Goal: Task Accomplishment & Management: Use online tool/utility

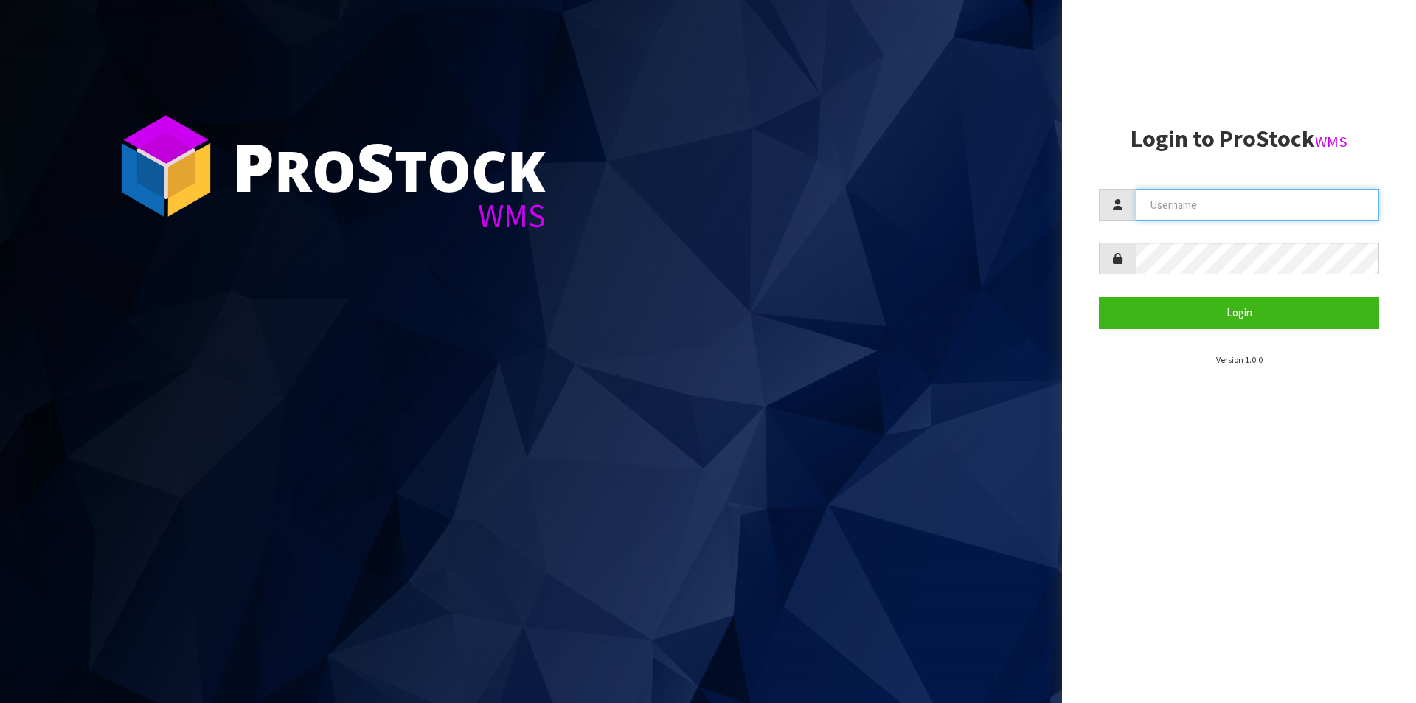
click at [1173, 194] on input "text" at bounding box center [1257, 205] width 243 height 32
type input "[PERSON_NAME][EMAIL_ADDRESS][DOMAIN_NAME]"
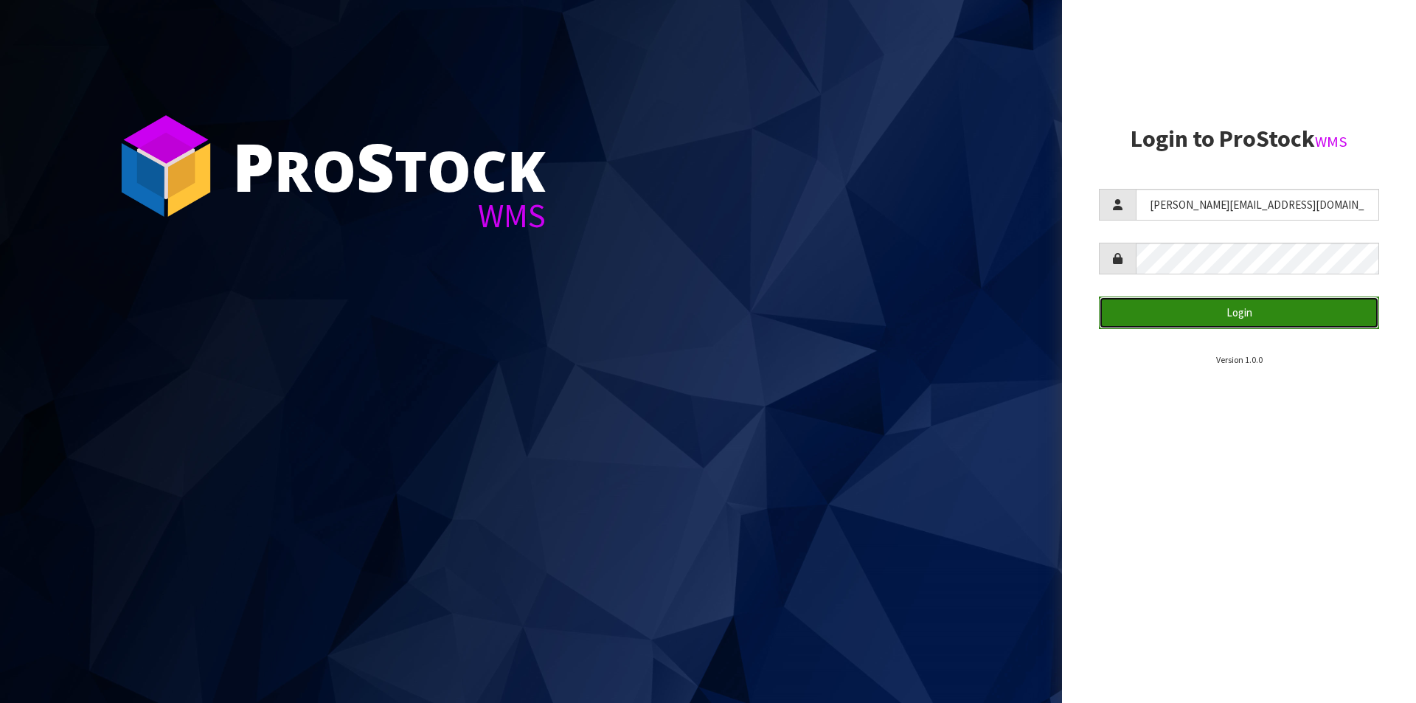
click at [1207, 319] on button "Login" at bounding box center [1239, 312] width 280 height 32
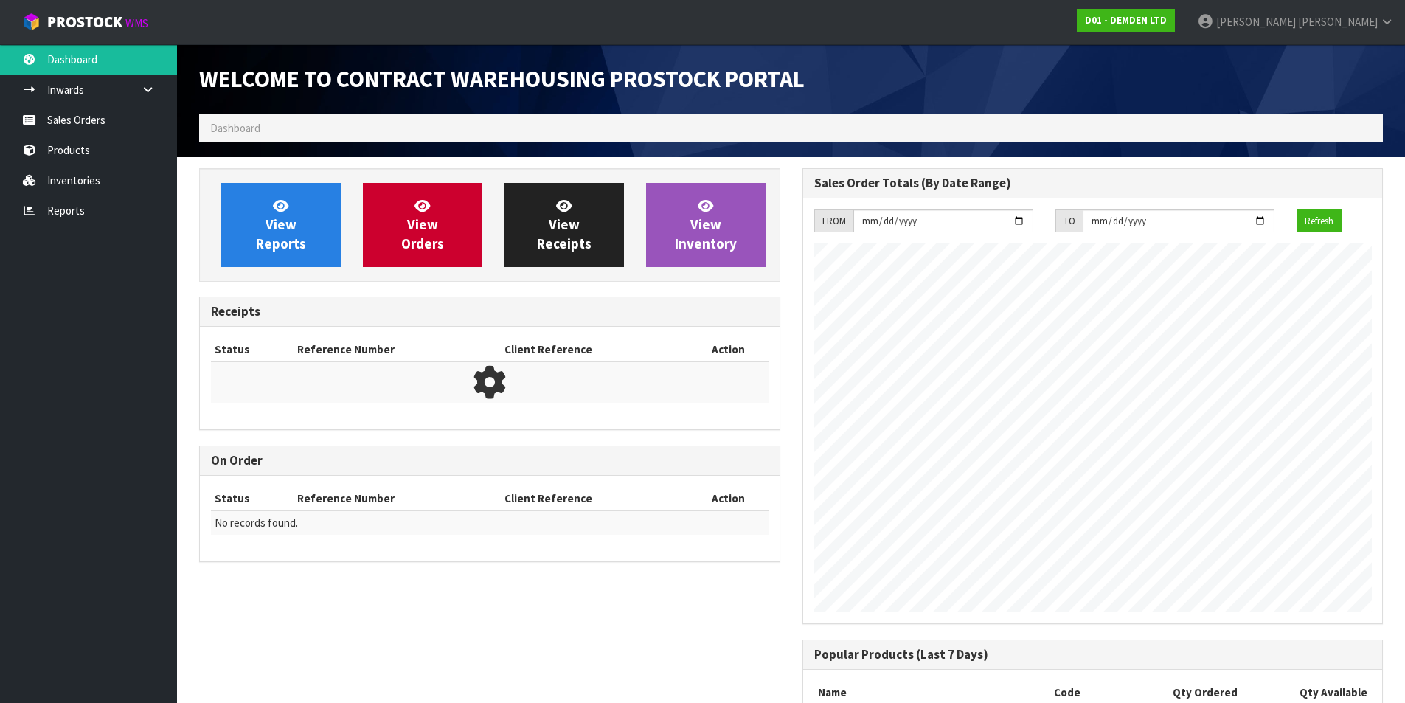
scroll to position [675, 603]
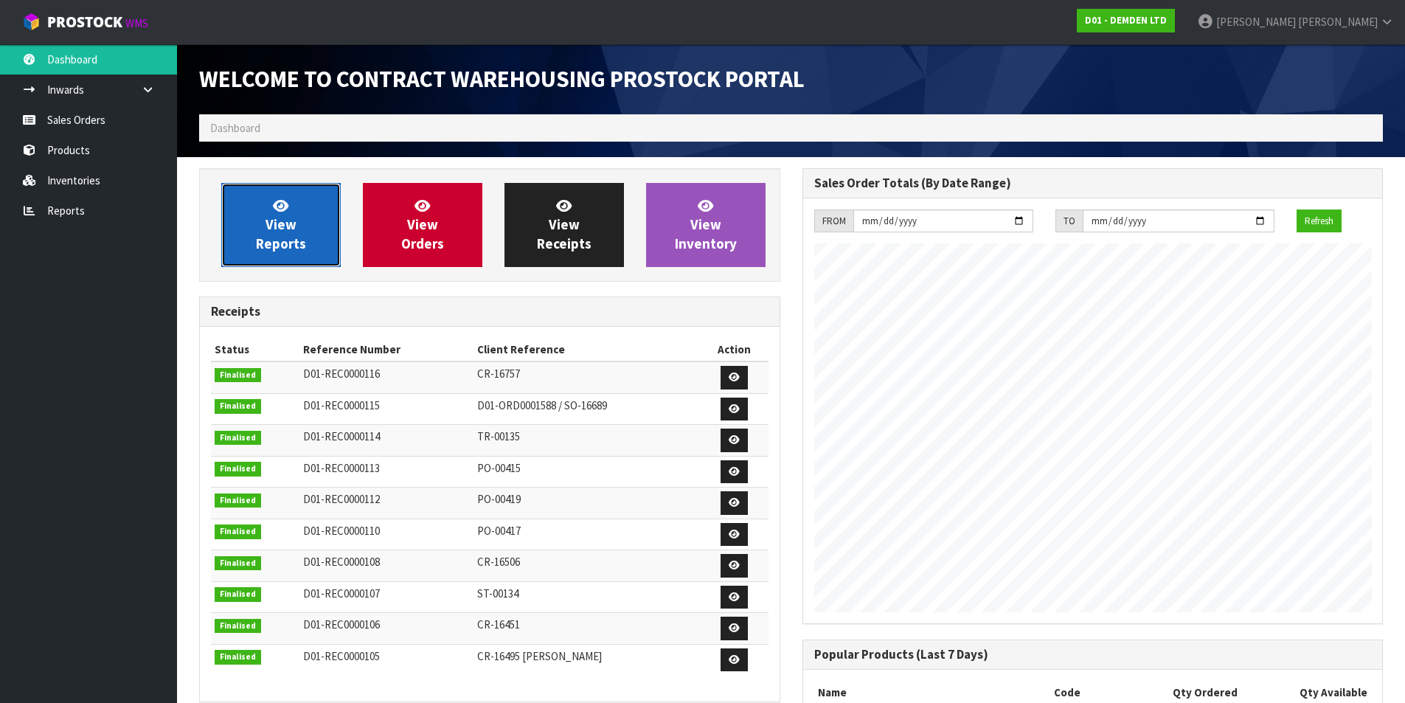
click at [312, 237] on link "View Reports" at bounding box center [280, 225] width 119 height 84
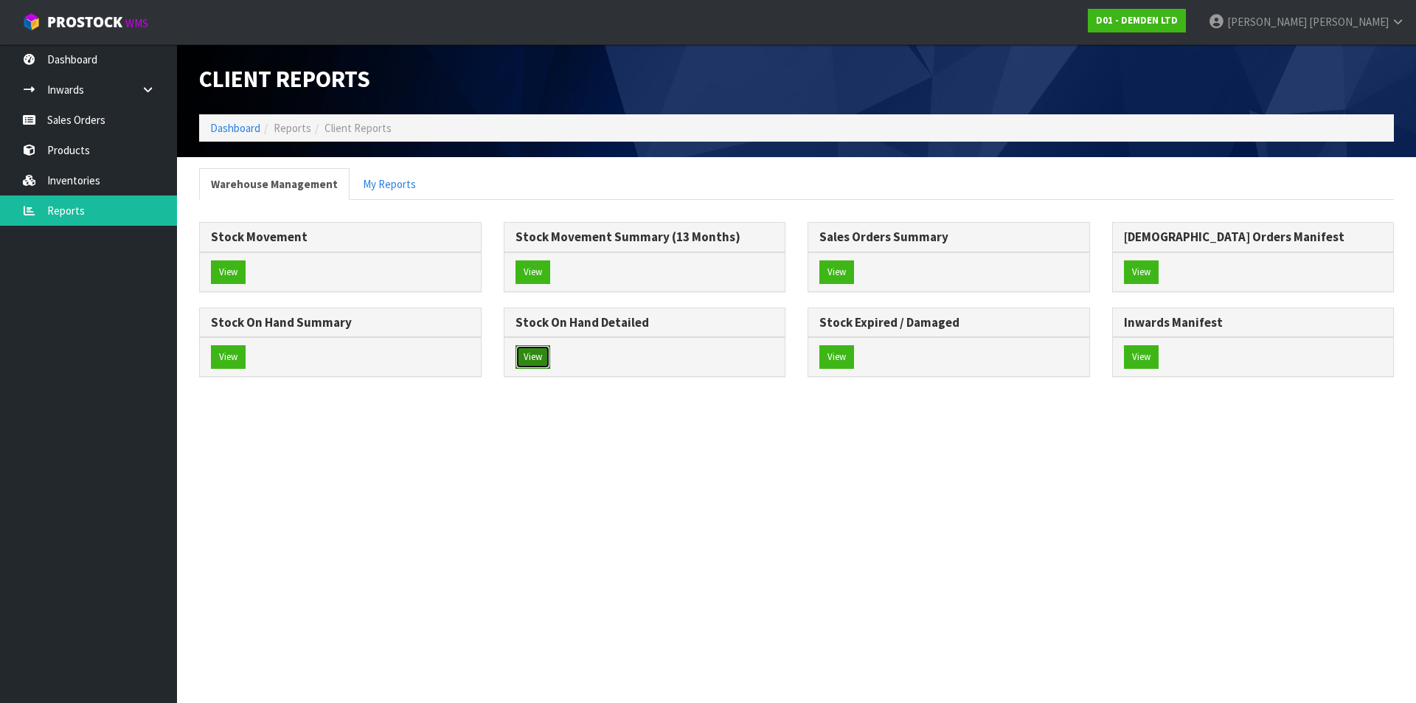
click at [523, 353] on button "View" at bounding box center [532, 357] width 35 height 24
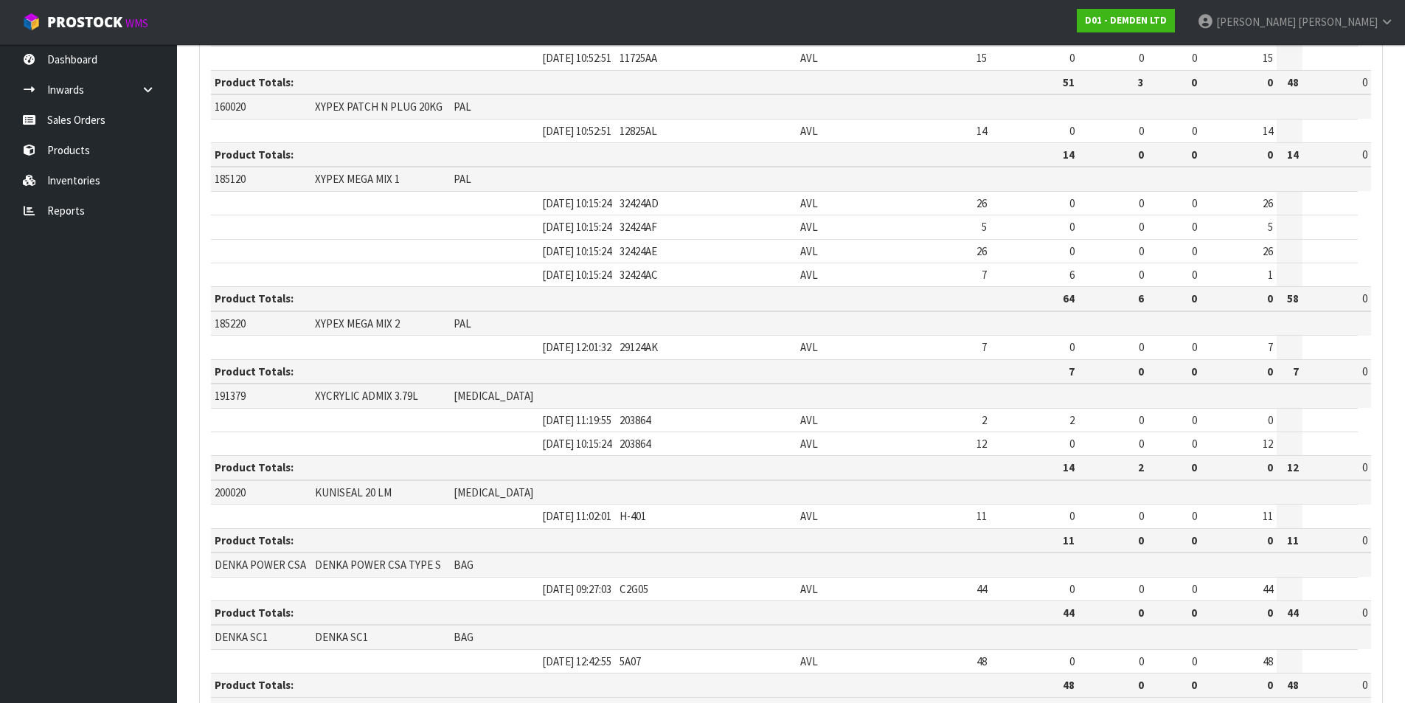
scroll to position [663, 0]
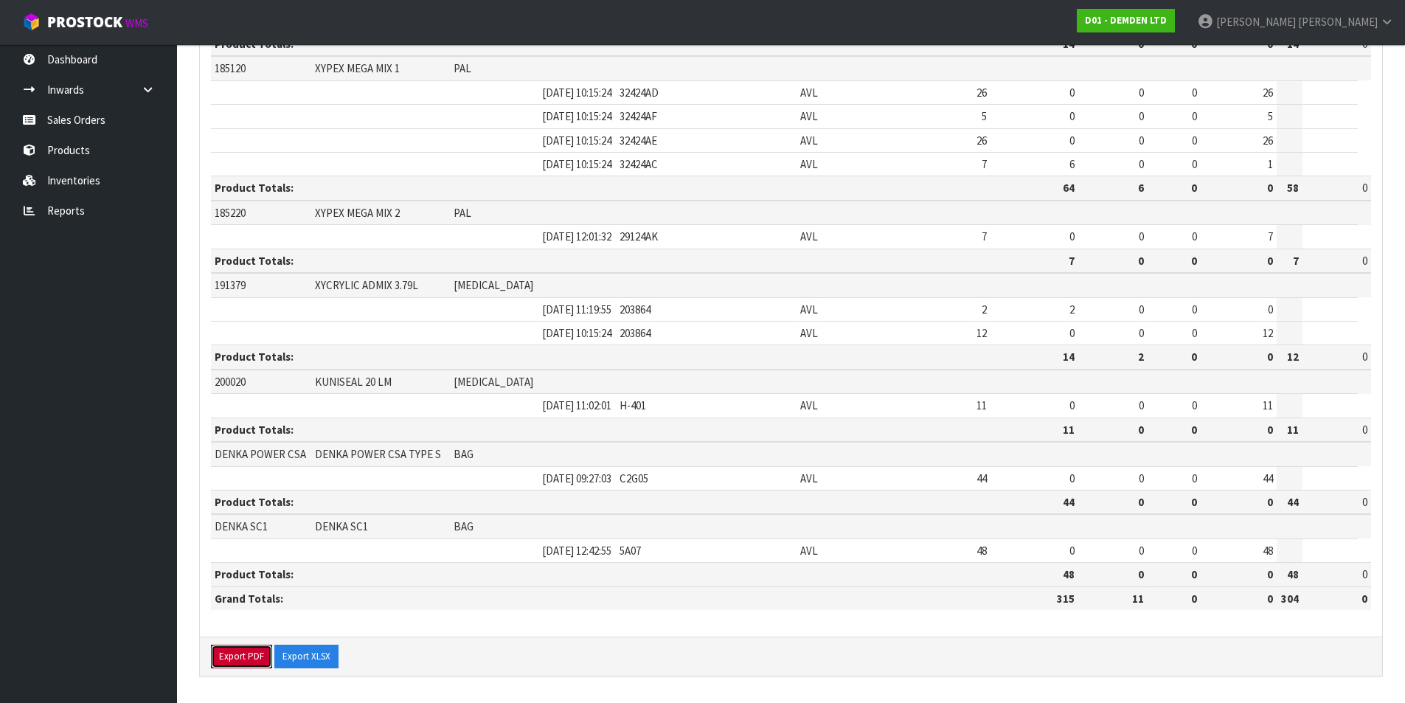
drag, startPoint x: 254, startPoint y: 651, endPoint x: 289, endPoint y: 639, distance: 37.3
click at [254, 650] on button "Export PDF" at bounding box center [241, 657] width 61 height 24
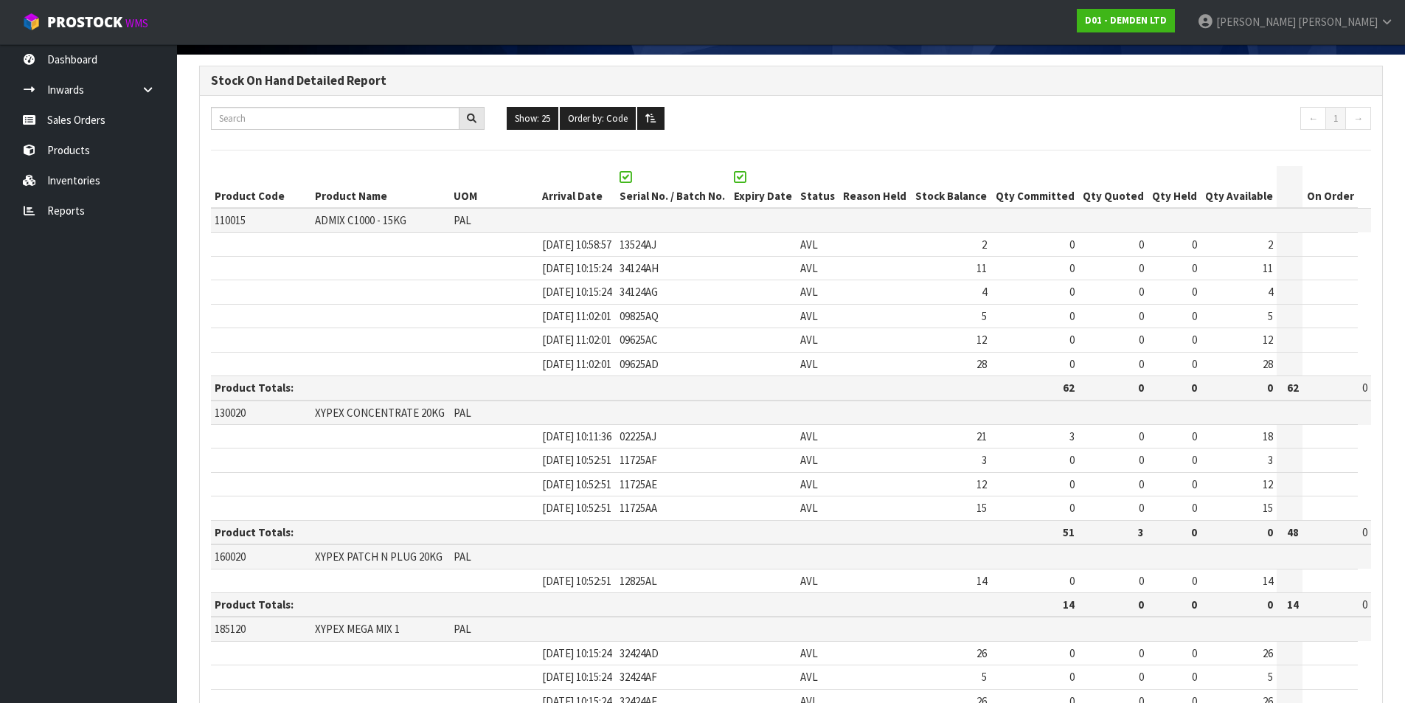
scroll to position [0, 0]
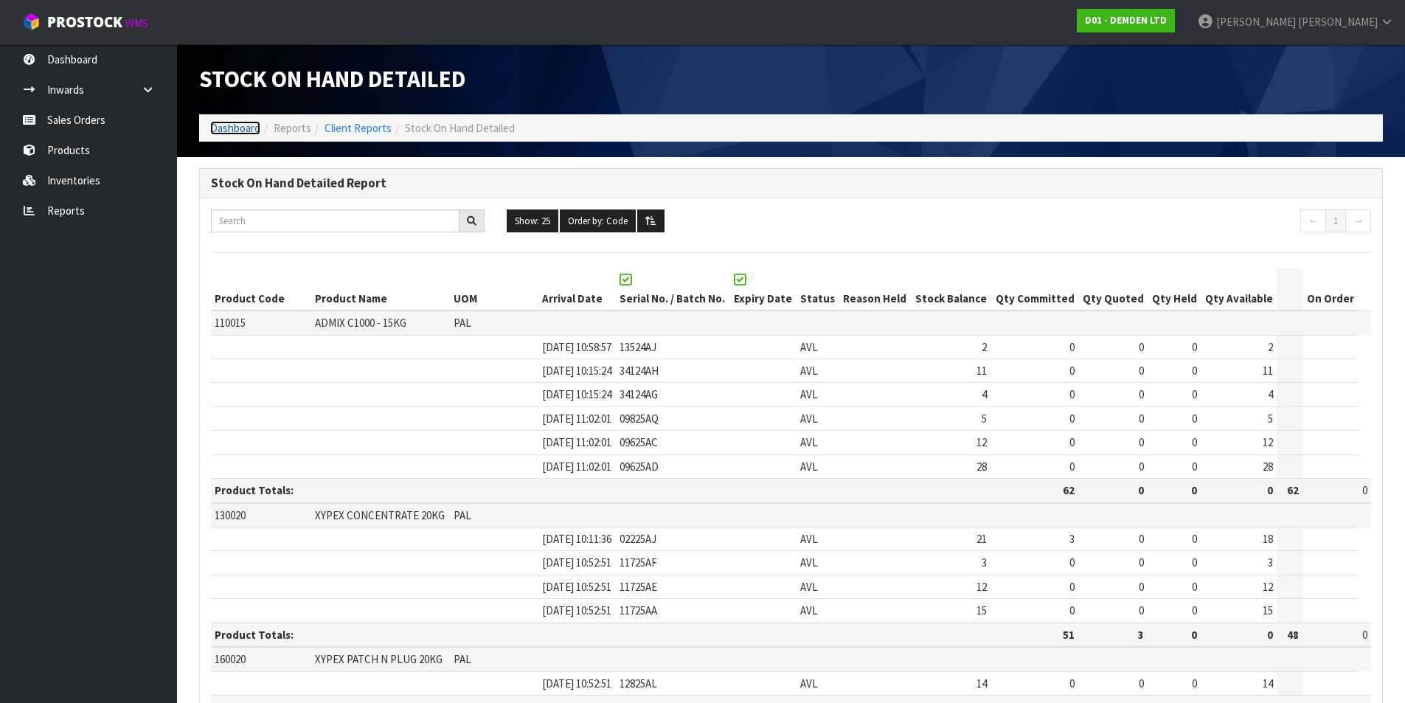
click at [236, 125] on link "Dashboard" at bounding box center [235, 128] width 50 height 14
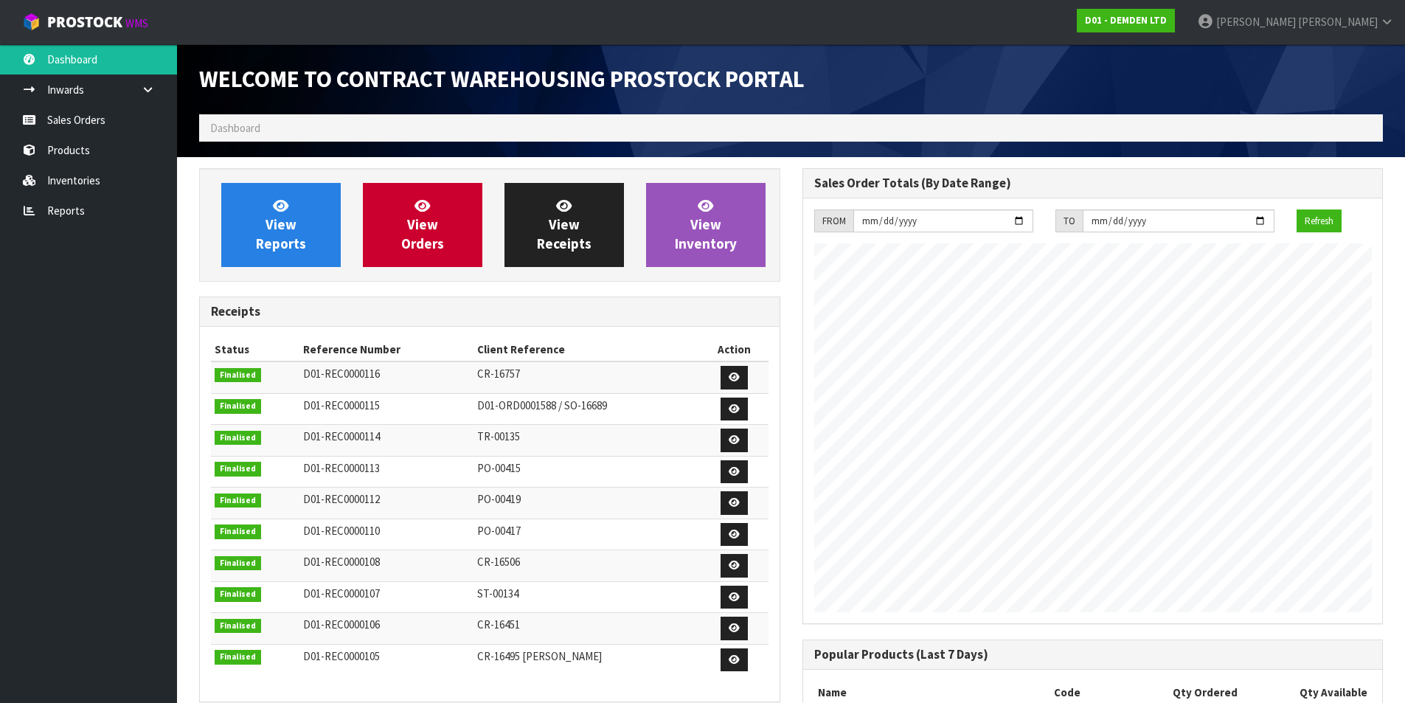
scroll to position [675, 603]
